Goal: Find specific page/section: Find specific page/section

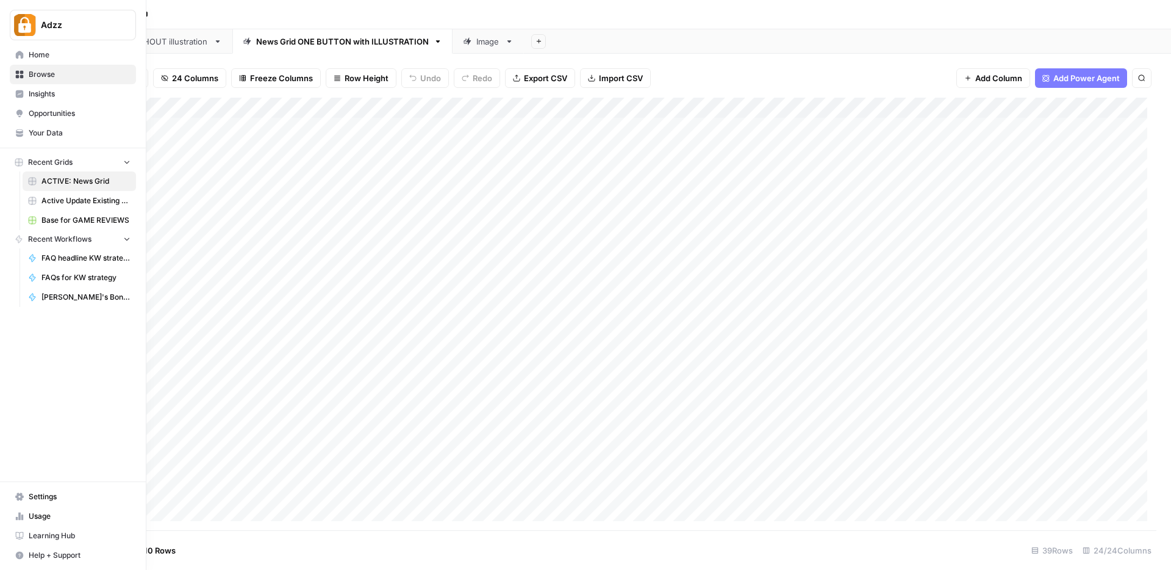
click at [26, 72] on link "Browse" at bounding box center [73, 75] width 126 height 20
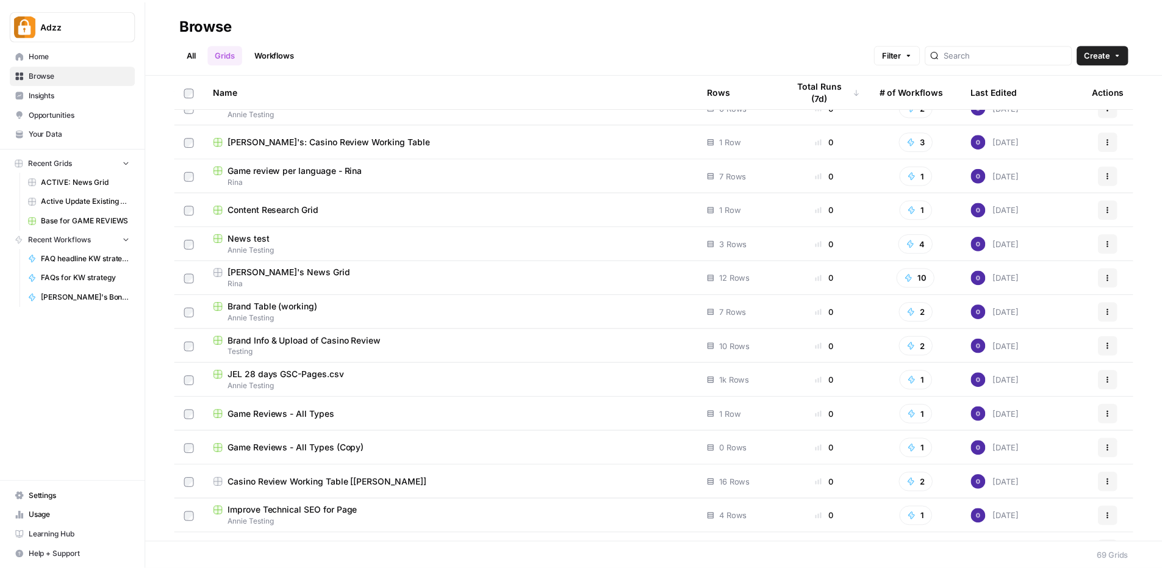
scroll to position [672, 0]
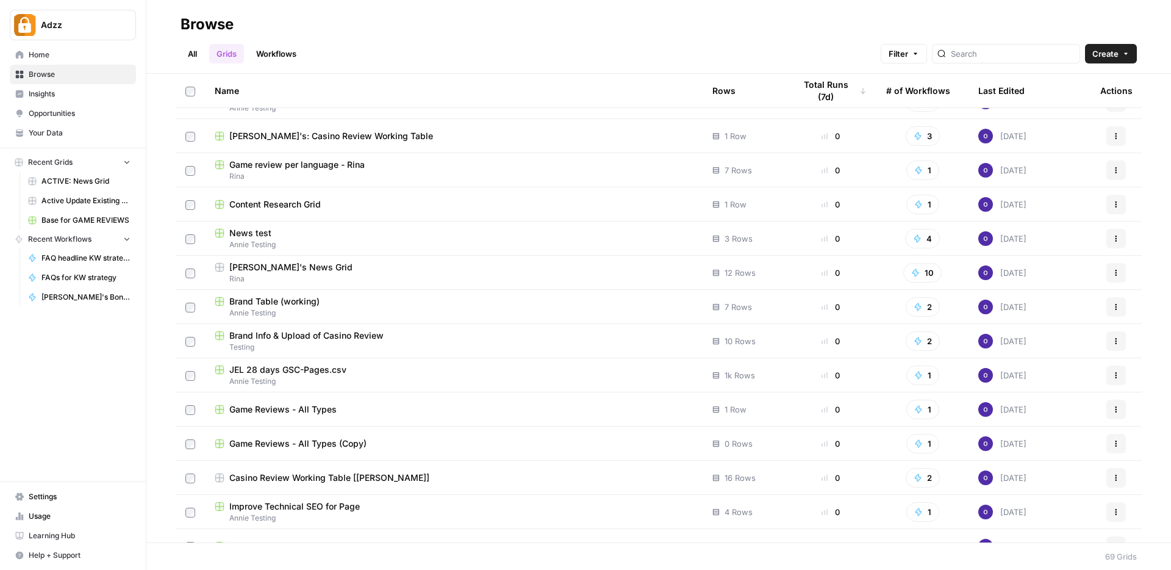
click at [375, 409] on div "Game Reviews - All Types" at bounding box center [454, 409] width 478 height 12
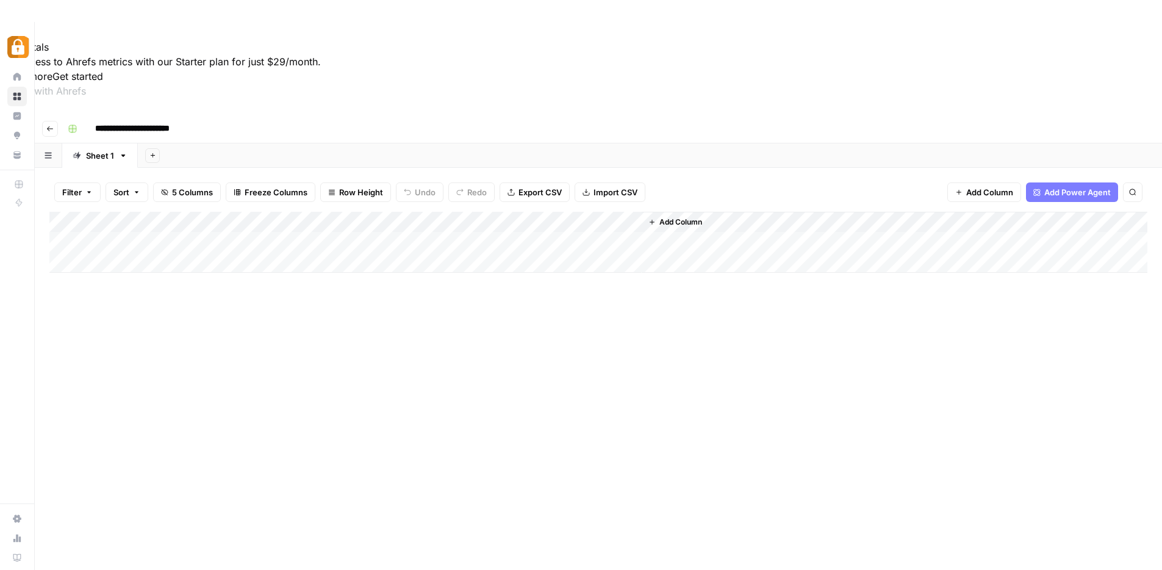
click at [50, 125] on icon "button" at bounding box center [49, 128] width 7 height 7
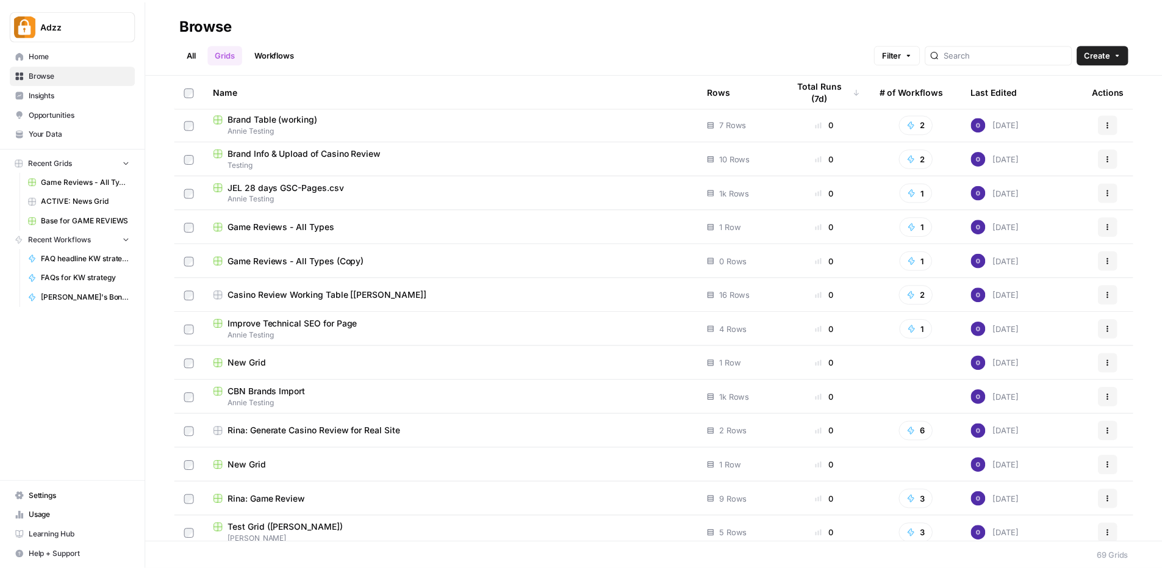
scroll to position [861, 0]
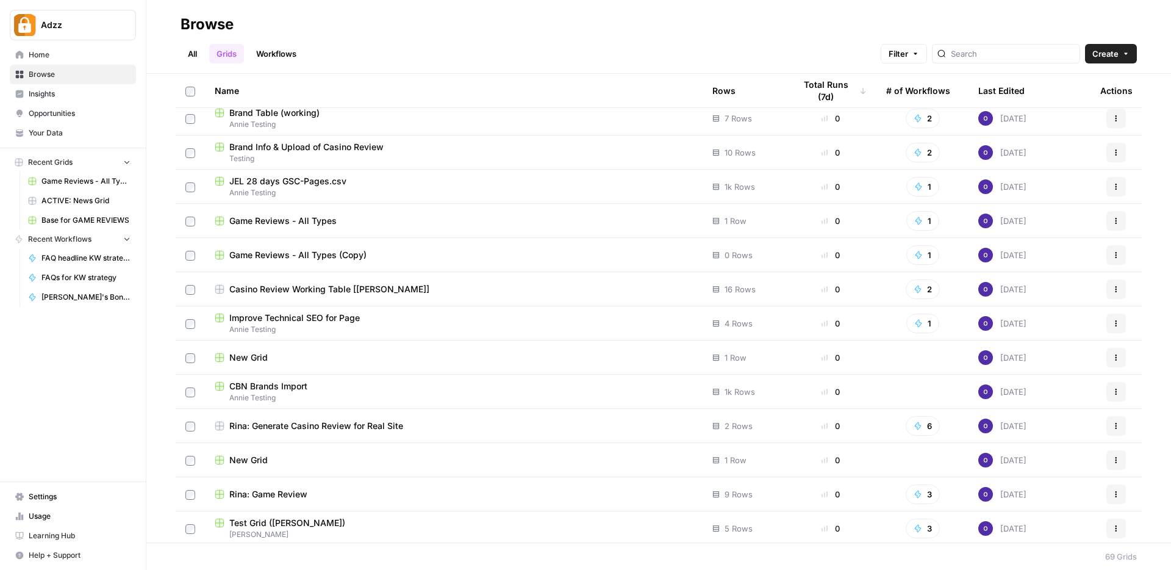
click at [321, 495] on div "Rina: Game Review" at bounding box center [454, 494] width 478 height 12
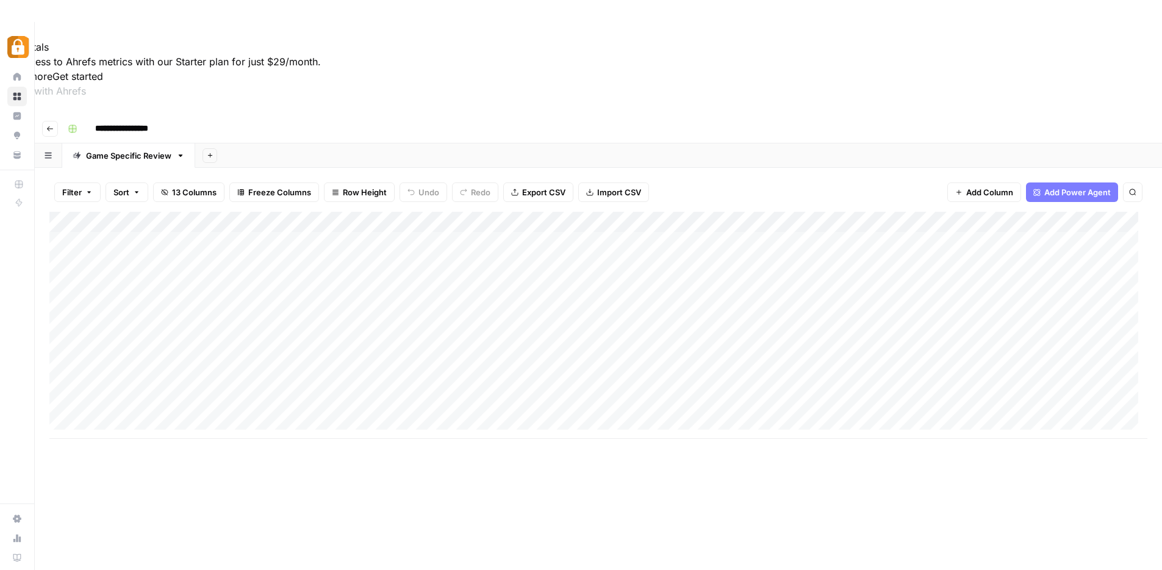
click at [51, 125] on icon "button" at bounding box center [49, 128] width 7 height 7
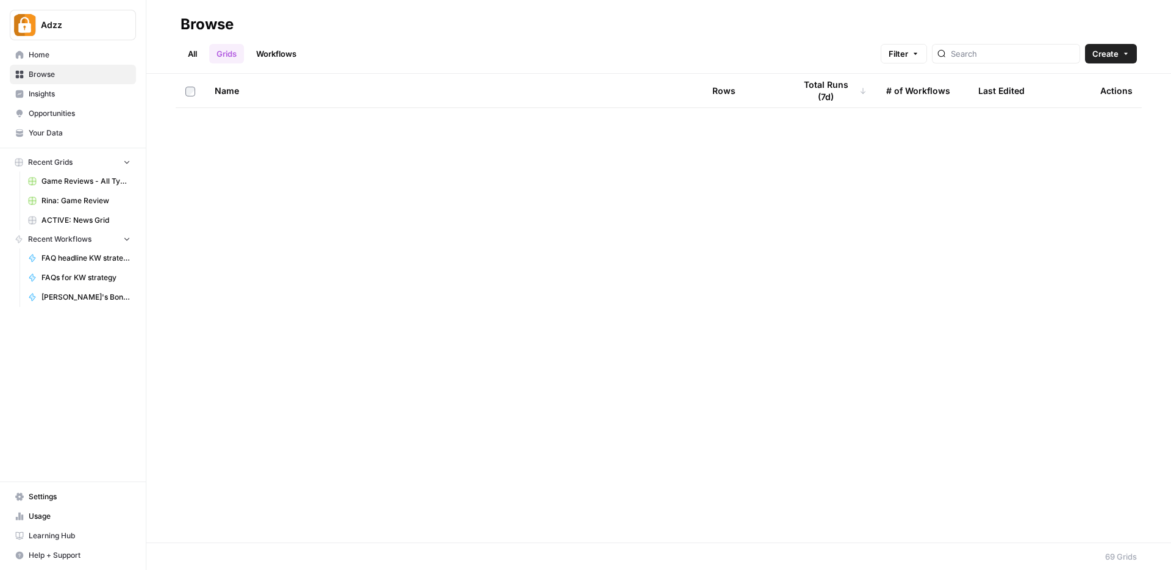
scroll to position [1923, 0]
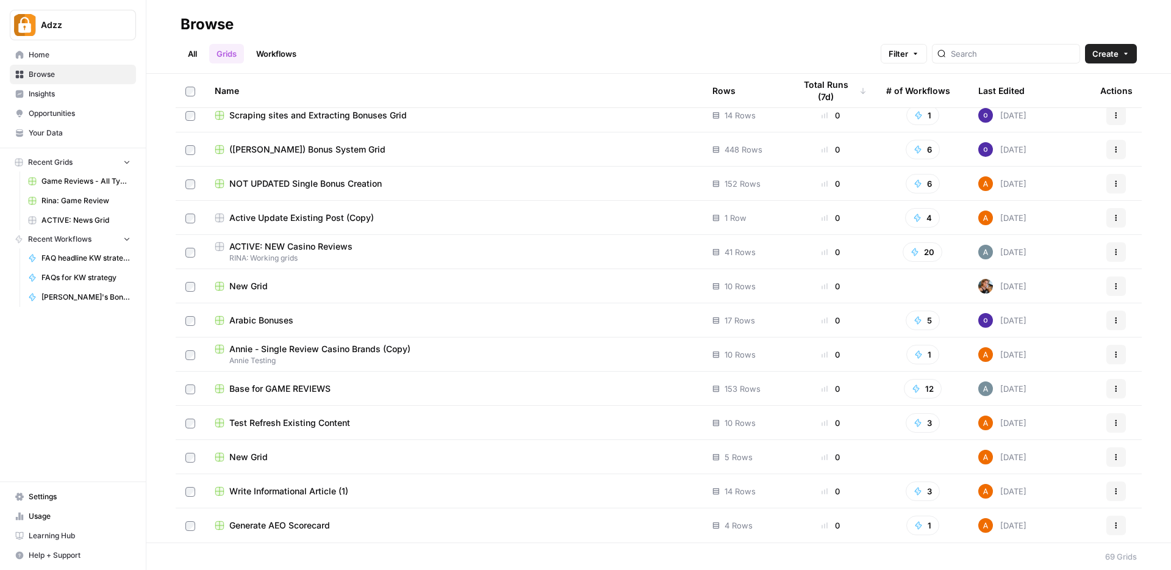
click at [436, 385] on div "Base for GAME REVIEWS" at bounding box center [454, 388] width 478 height 12
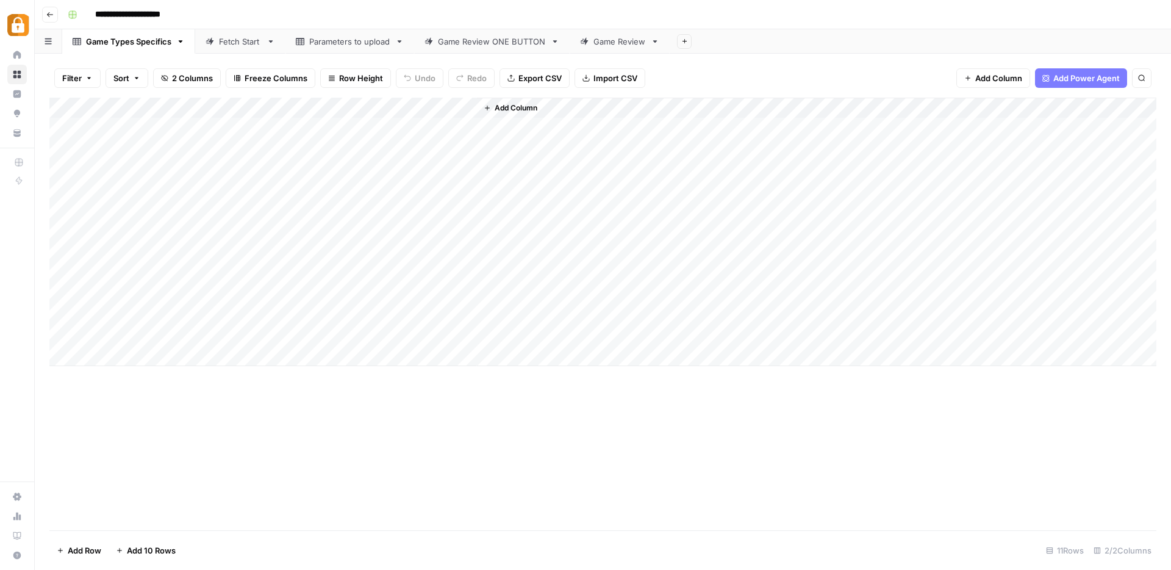
click at [248, 41] on div "Fetch Start" at bounding box center [240, 41] width 43 height 12
